Goal: Transaction & Acquisition: Download file/media

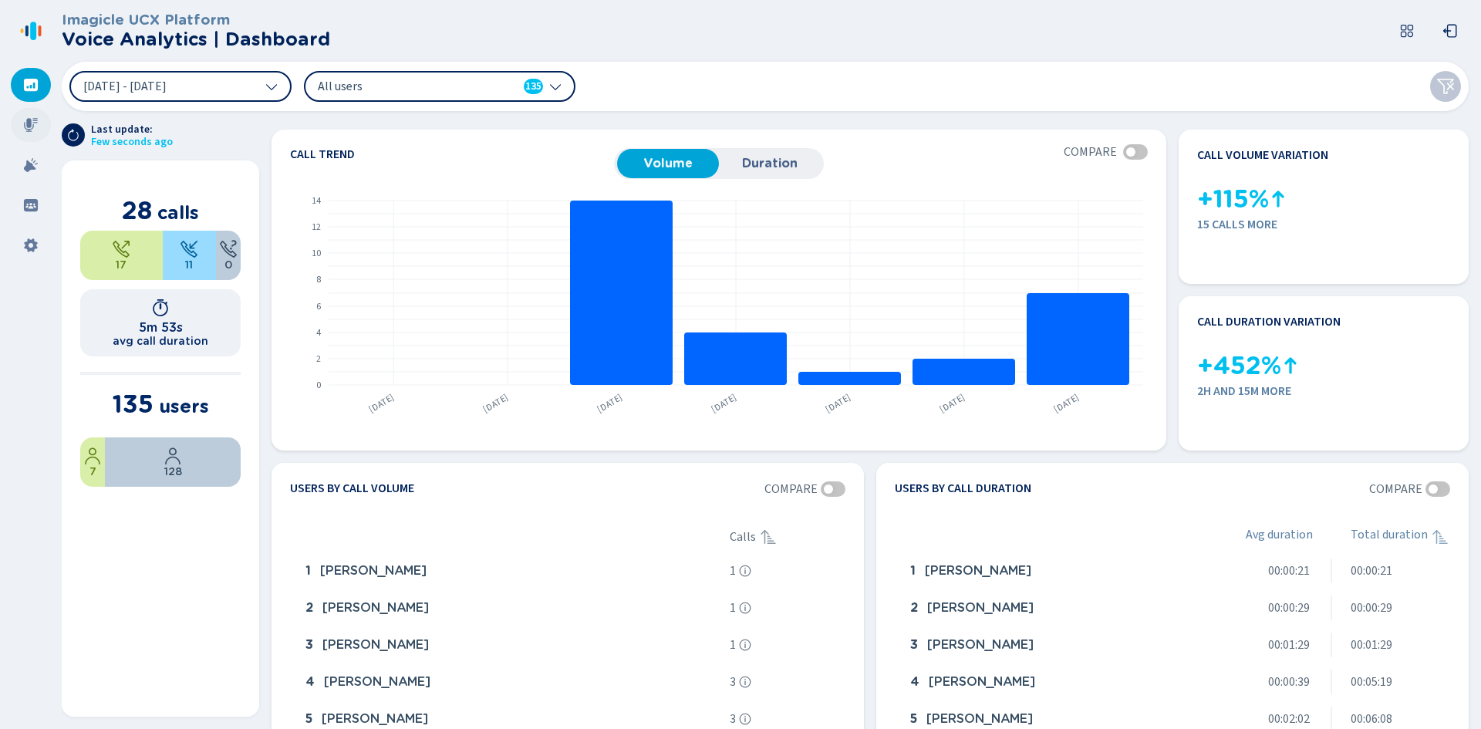
drag, startPoint x: 29, startPoint y: 123, endPoint x: 49, endPoint y: 126, distance: 19.5
click at [29, 123] on icon at bounding box center [31, 125] width 14 height 14
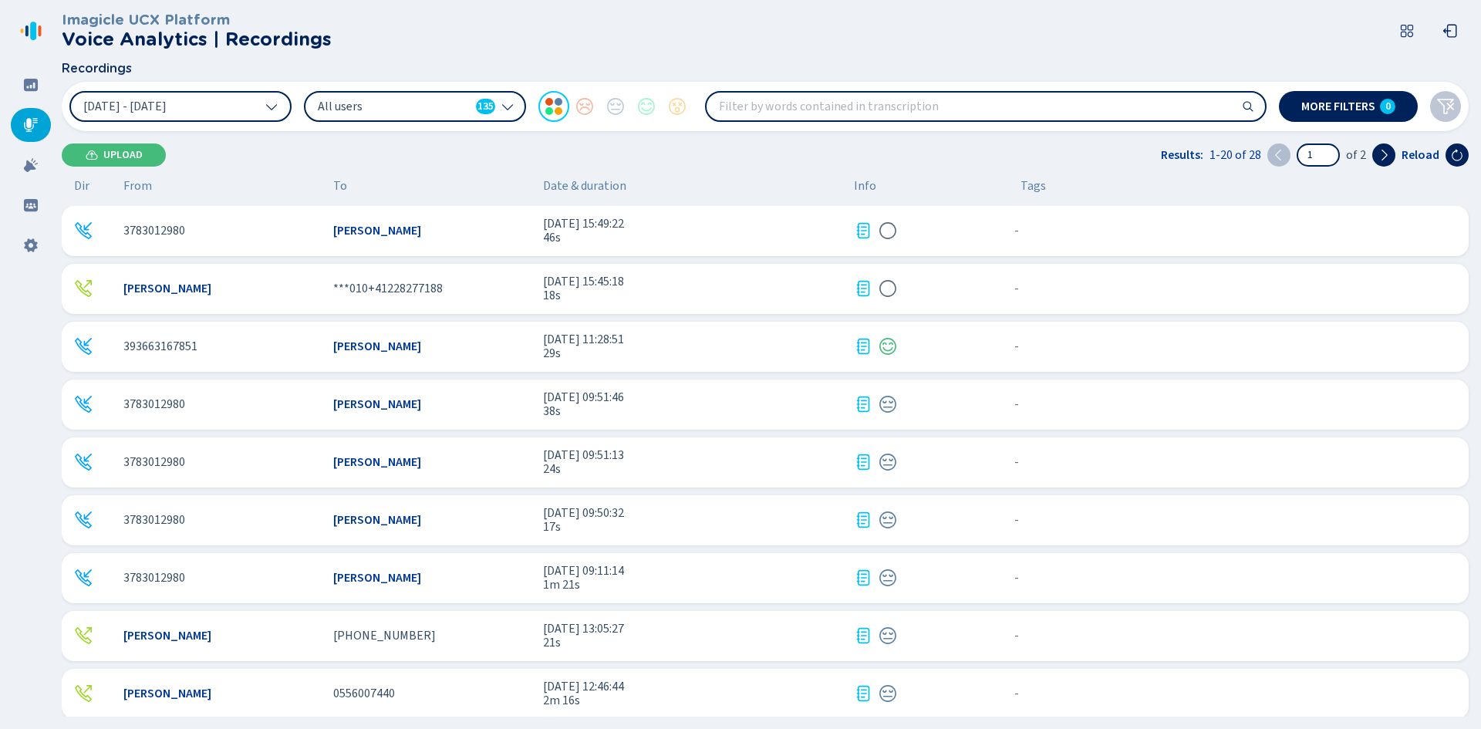
click at [861, 339] on icon at bounding box center [863, 346] width 13 height 15
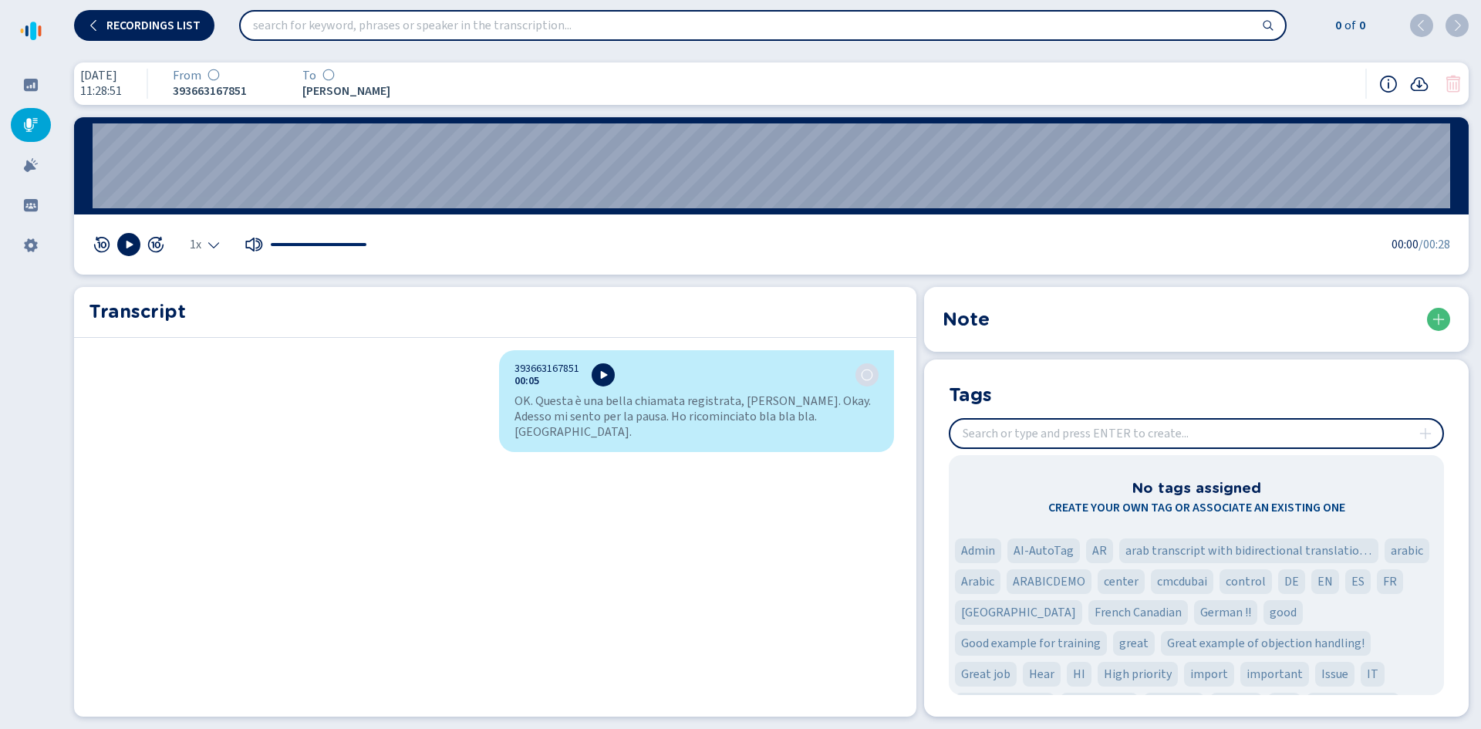
click at [1018, 439] on input "insert" at bounding box center [1196, 434] width 492 height 28
click at [1002, 434] on input "insert" at bounding box center [1196, 434] width 492 height 28
click at [42, 167] on div at bounding box center [31, 165] width 40 height 34
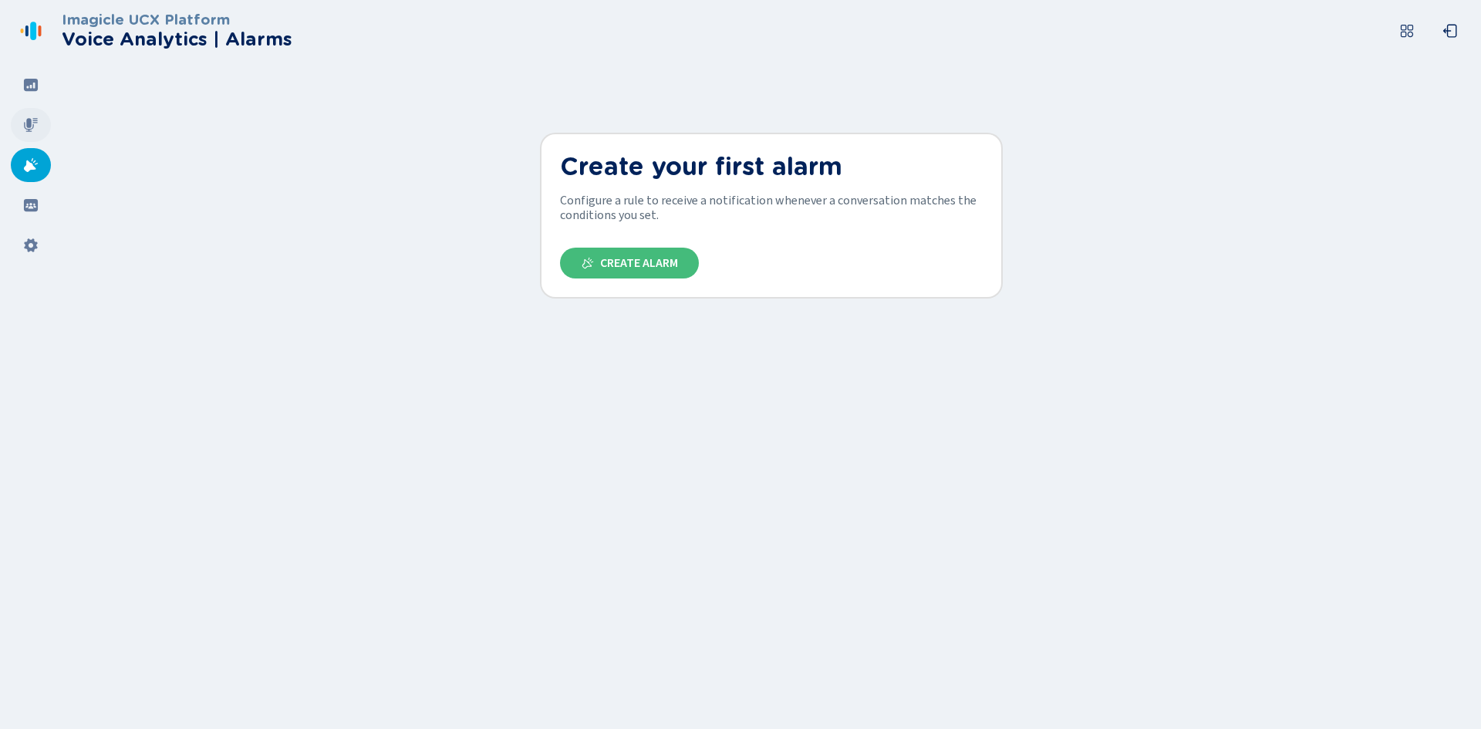
click at [30, 130] on icon at bounding box center [30, 124] width 15 height 15
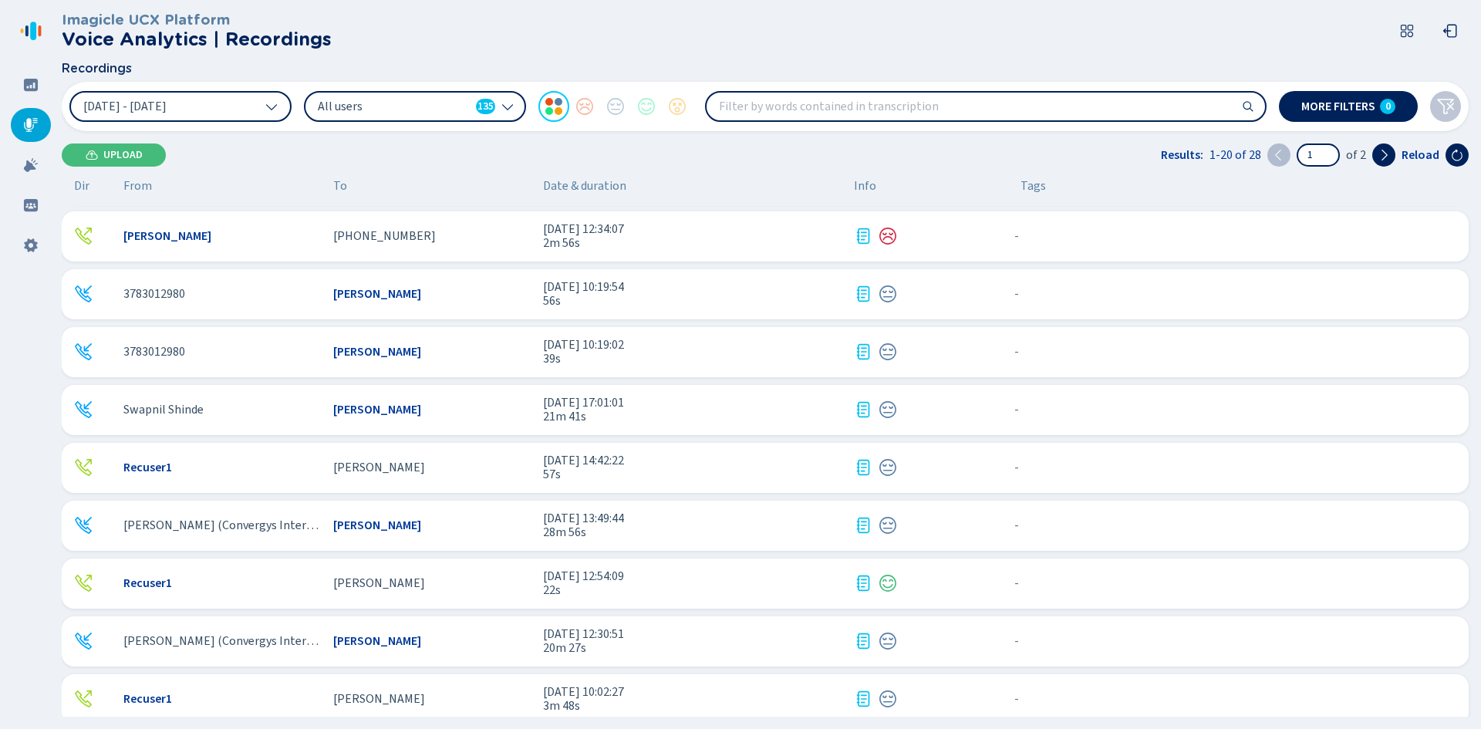
scroll to position [645, 0]
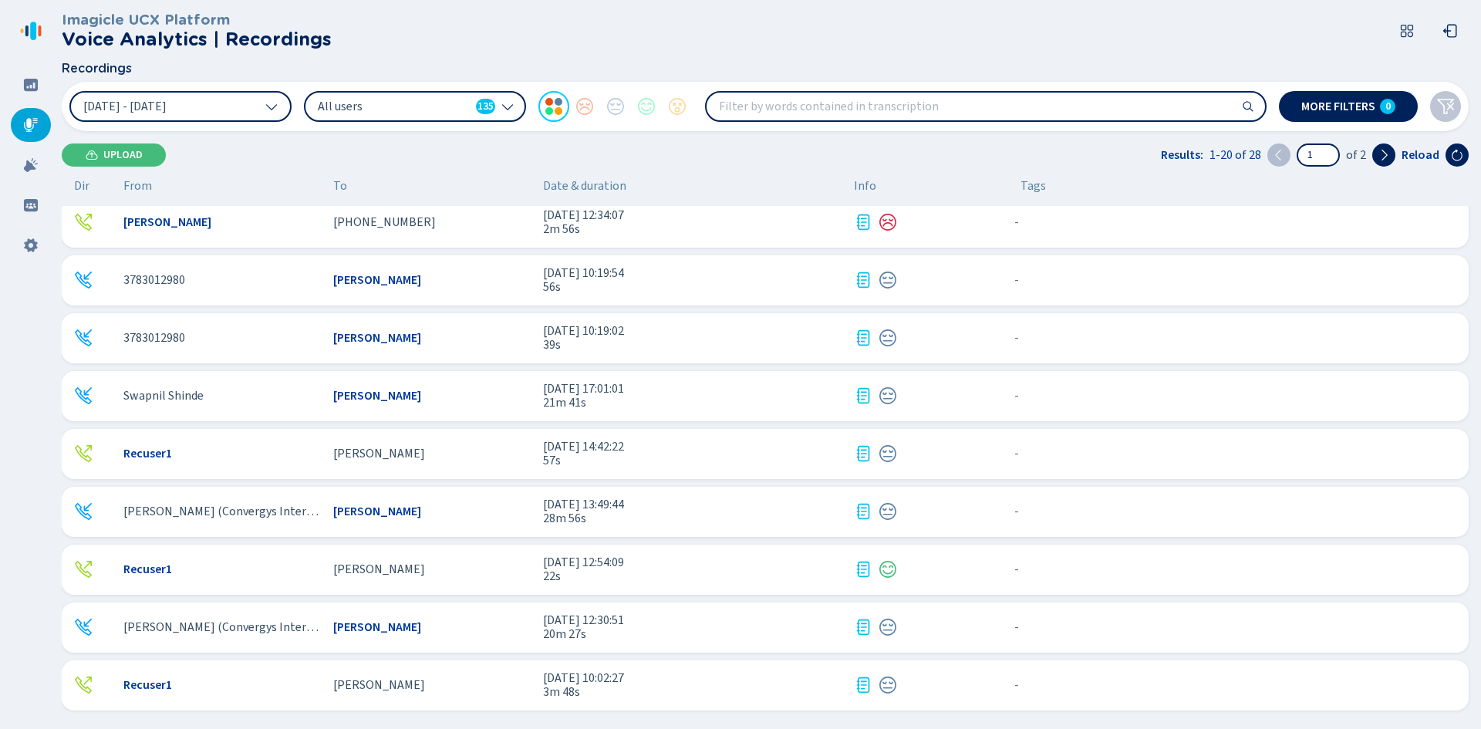
click at [855, 396] on icon at bounding box center [863, 395] width 19 height 19
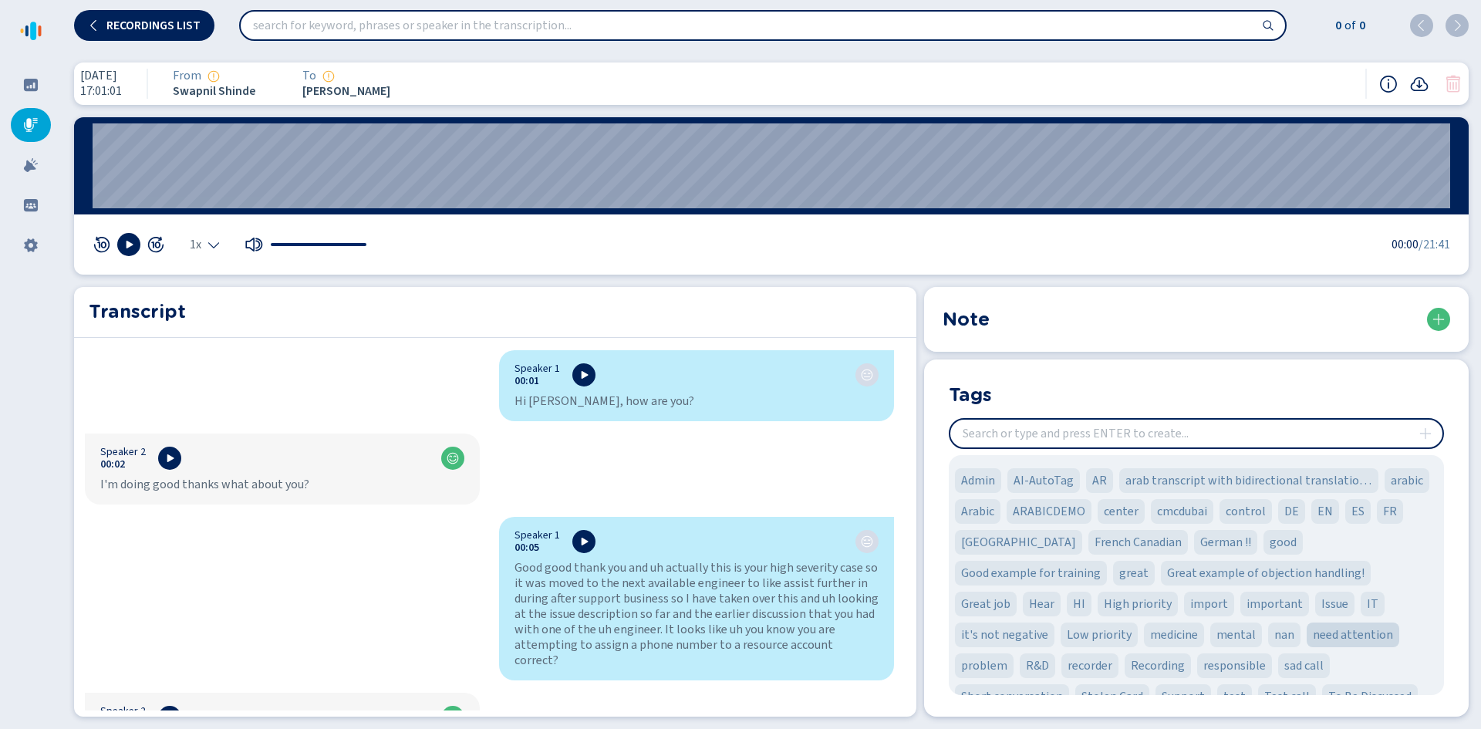
scroll to position [121, 0]
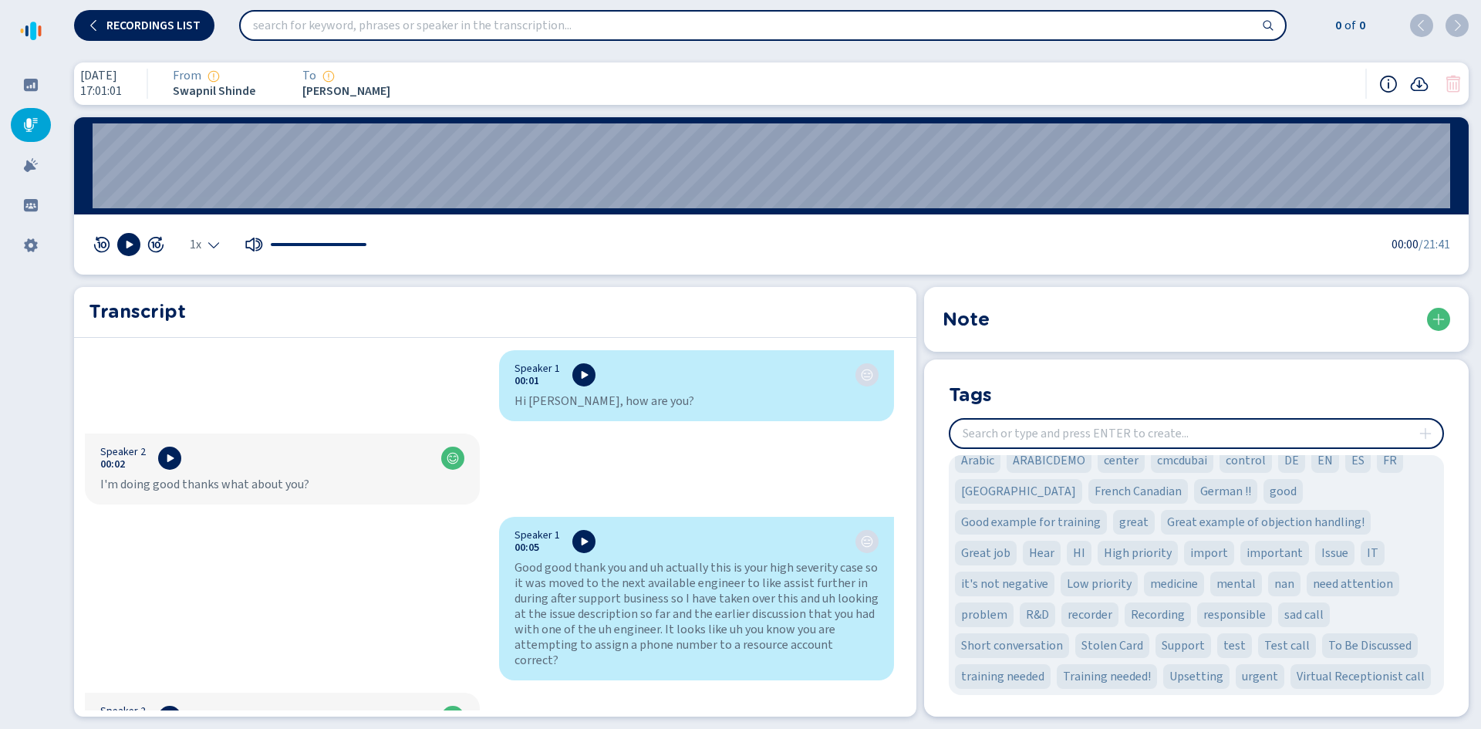
click at [1388, 82] on icon at bounding box center [1388, 84] width 19 height 19
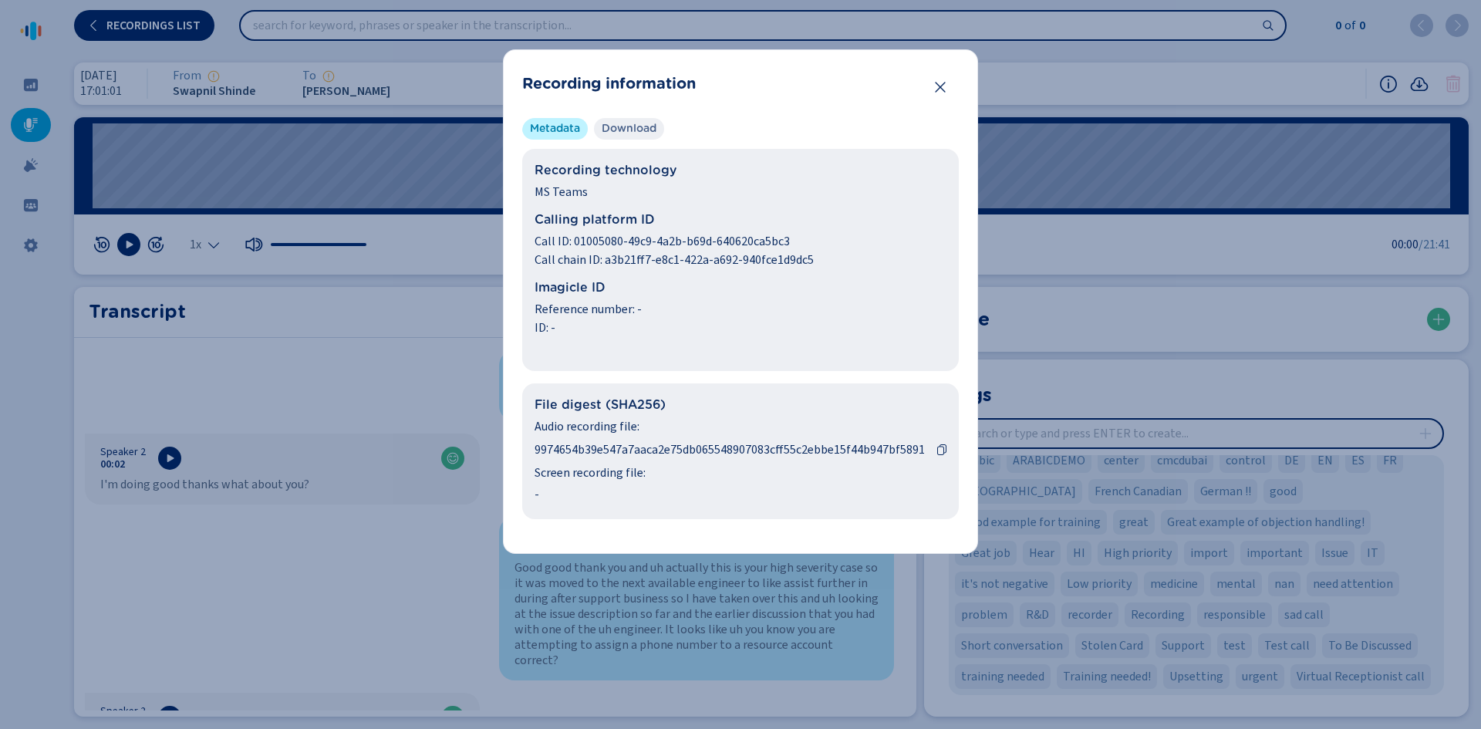
click at [621, 120] on li "Download" at bounding box center [629, 129] width 70 height 22
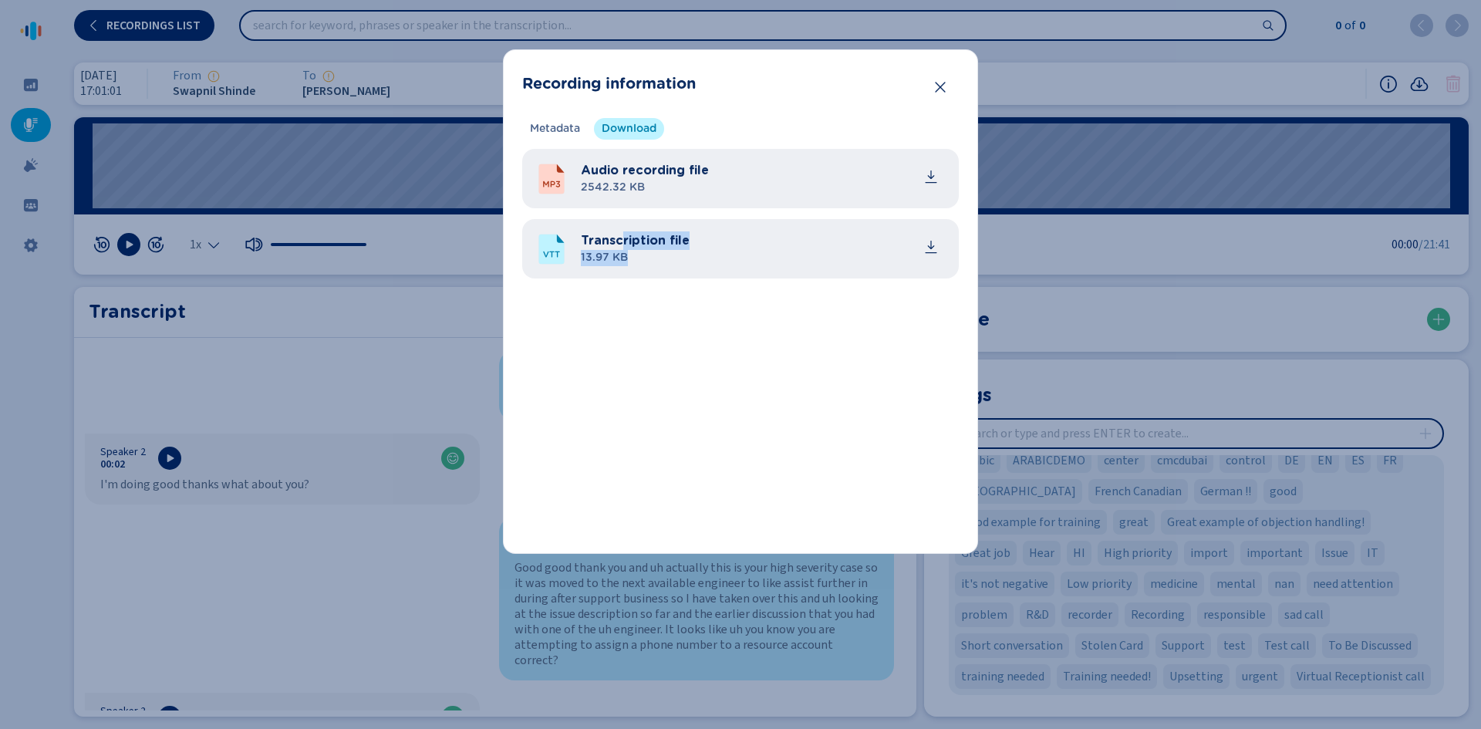
drag, startPoint x: 622, startPoint y: 239, endPoint x: 733, endPoint y: 281, distance: 117.9
click at [733, 281] on div "Metadata Download Recording technology MS Teams Calling platform ID Call ID: 01…" at bounding box center [740, 326] width 437 height 417
click at [930, 244] on icon "common.download" at bounding box center [930, 246] width 15 height 15
click at [943, 86] on icon "Close" at bounding box center [940, 86] width 15 height 15
